Goal: Go to known website: Access a specific website the user already knows

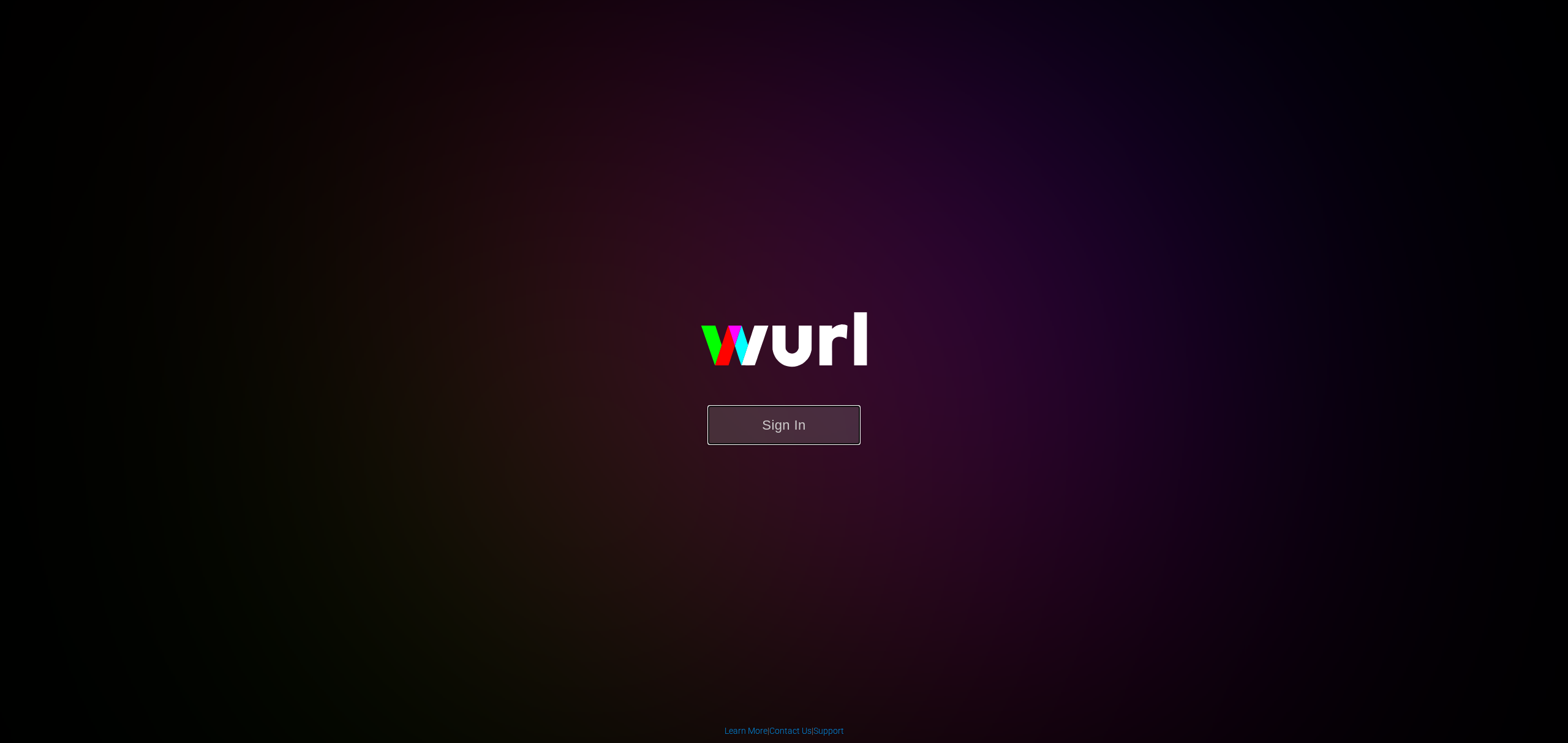
click at [769, 427] on button "Sign In" at bounding box center [784, 425] width 153 height 39
